Goal: Navigation & Orientation: Find specific page/section

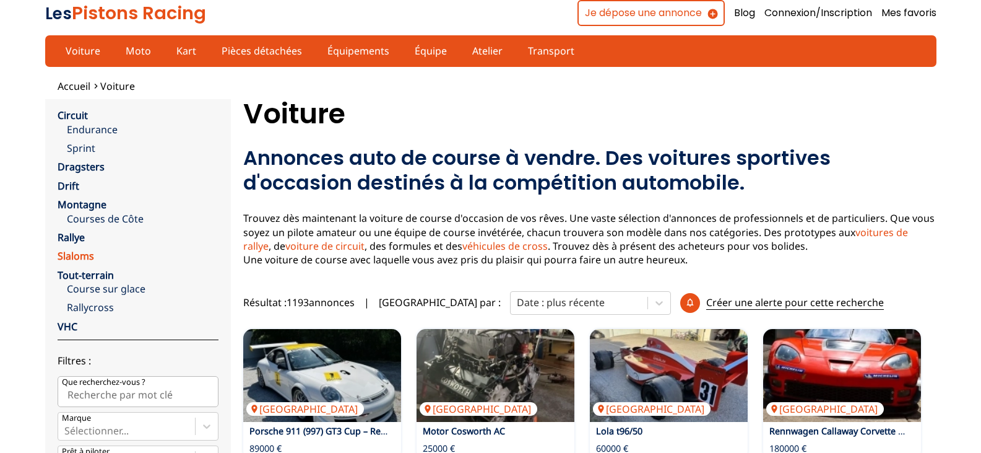
click at [79, 253] on link "Slaloms" at bounding box center [76, 256] width 37 height 14
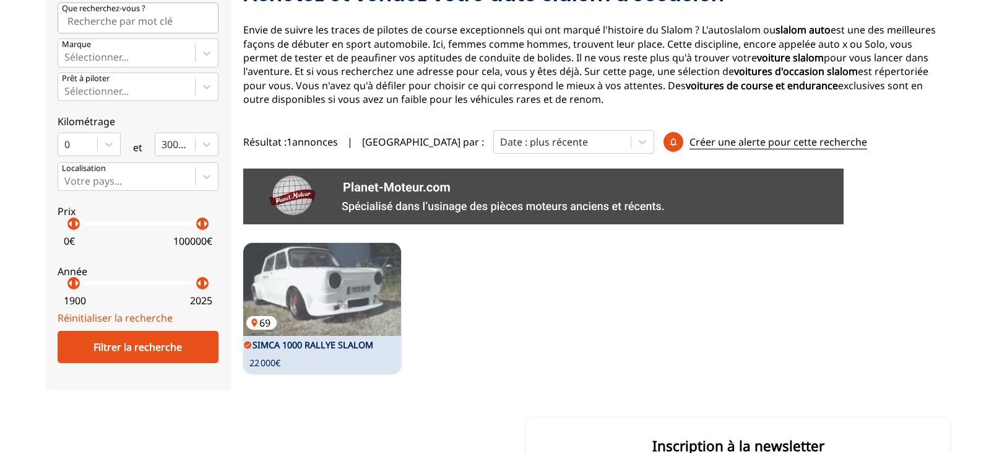
scroll to position [186, 0]
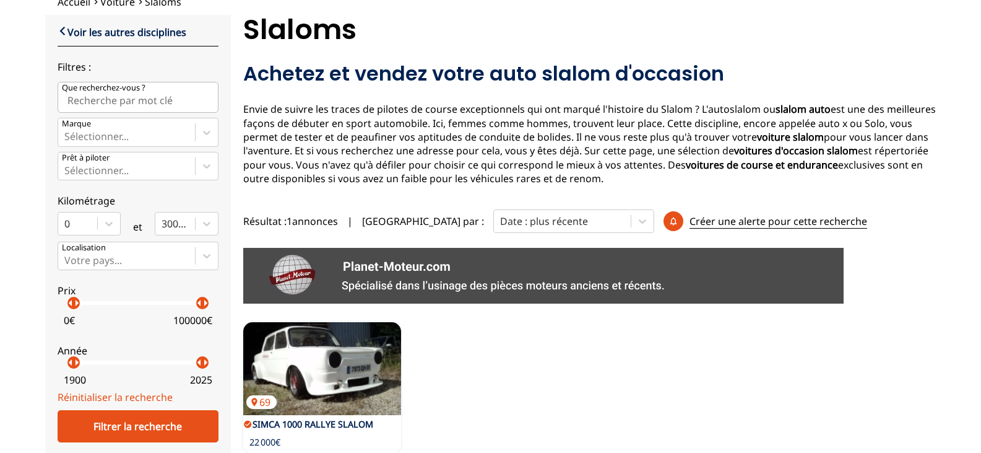
scroll to position [124, 0]
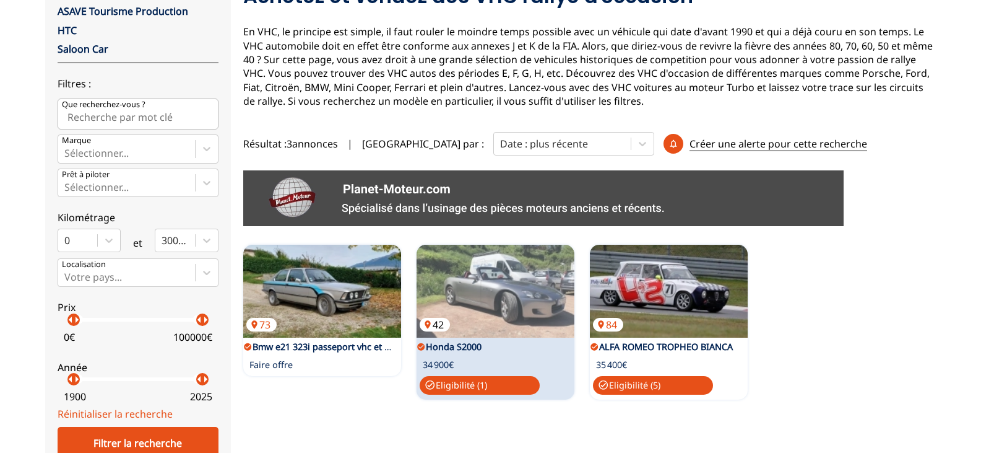
scroll to position [186, 0]
